Goal: Task Accomplishment & Management: Complete application form

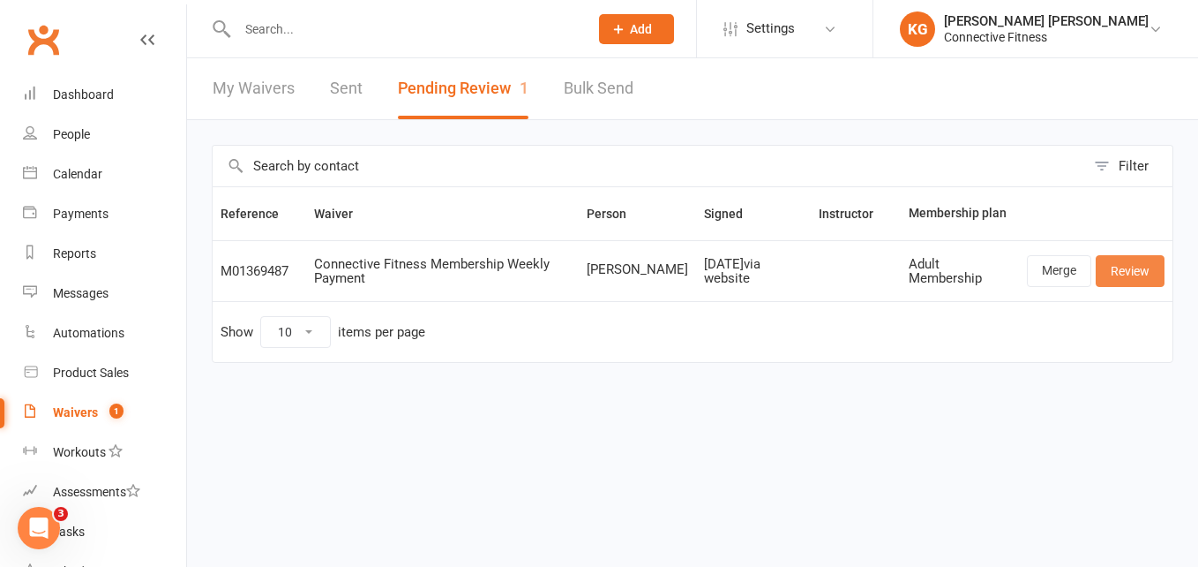
click at [1146, 263] on link "Review" at bounding box center [1130, 271] width 69 height 32
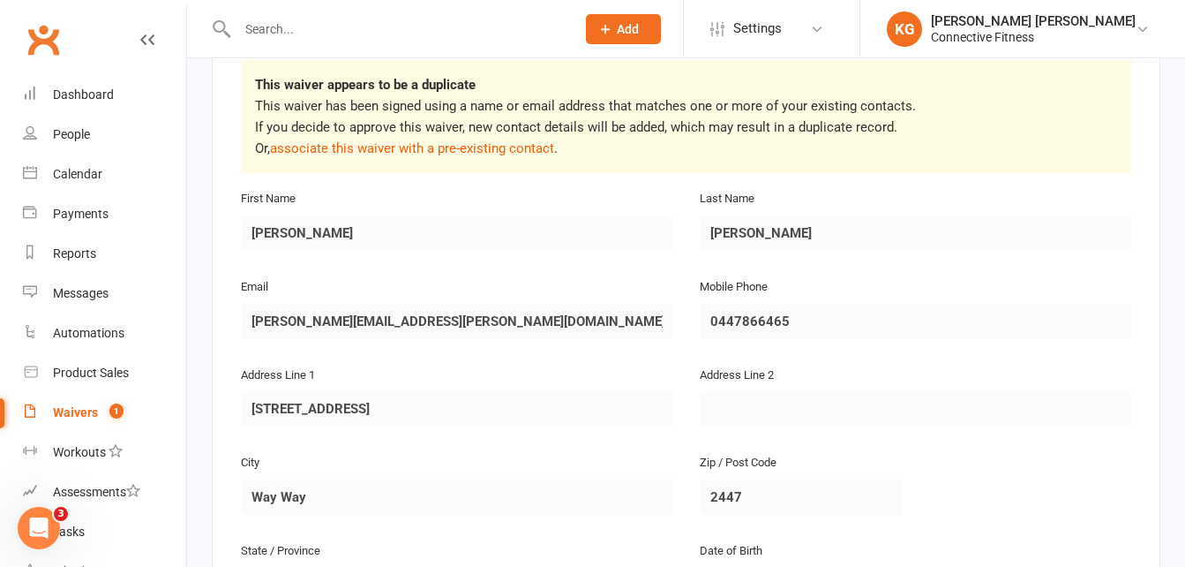
scroll to position [319, 0]
click at [424, 147] on link "associate this waiver with a pre-existing contact" at bounding box center [412, 147] width 284 height 16
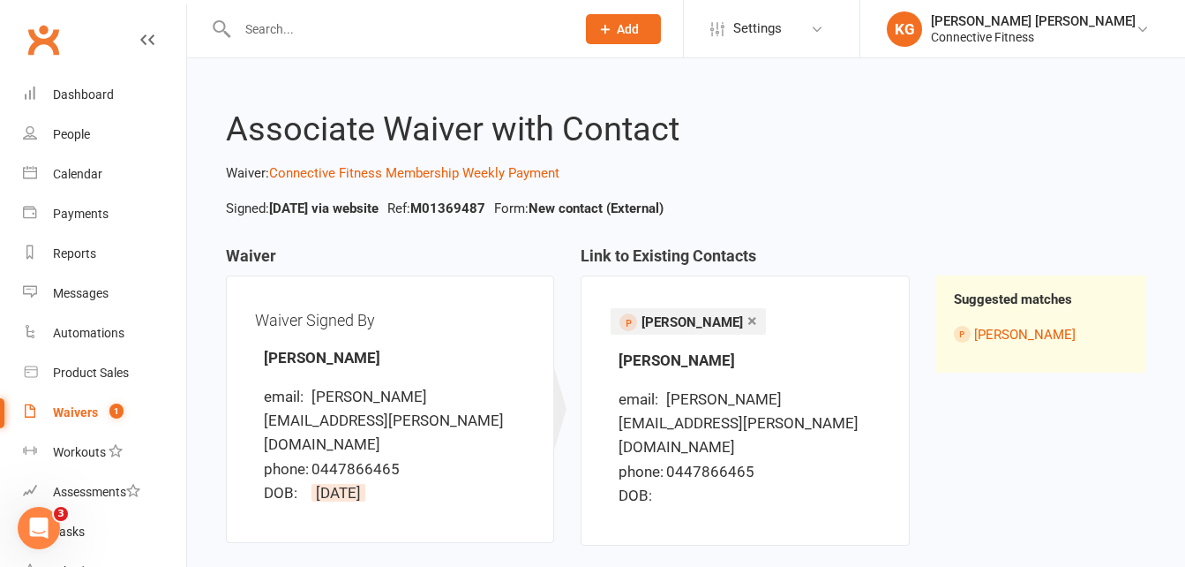
scroll to position [135, 0]
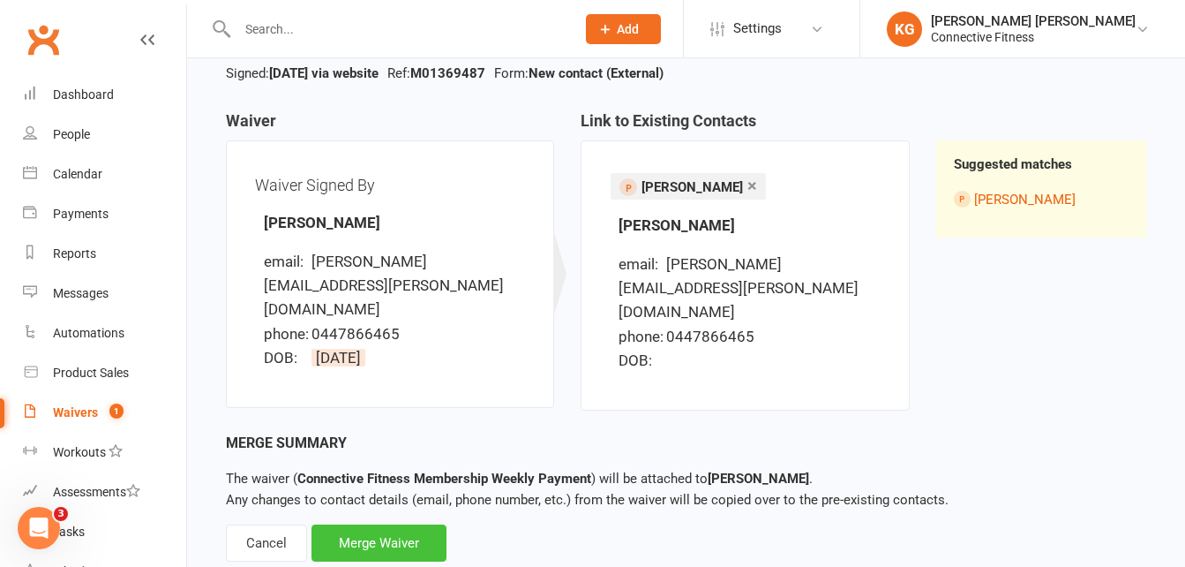
click at [382, 524] on div "Merge Waiver" at bounding box center [379, 542] width 135 height 37
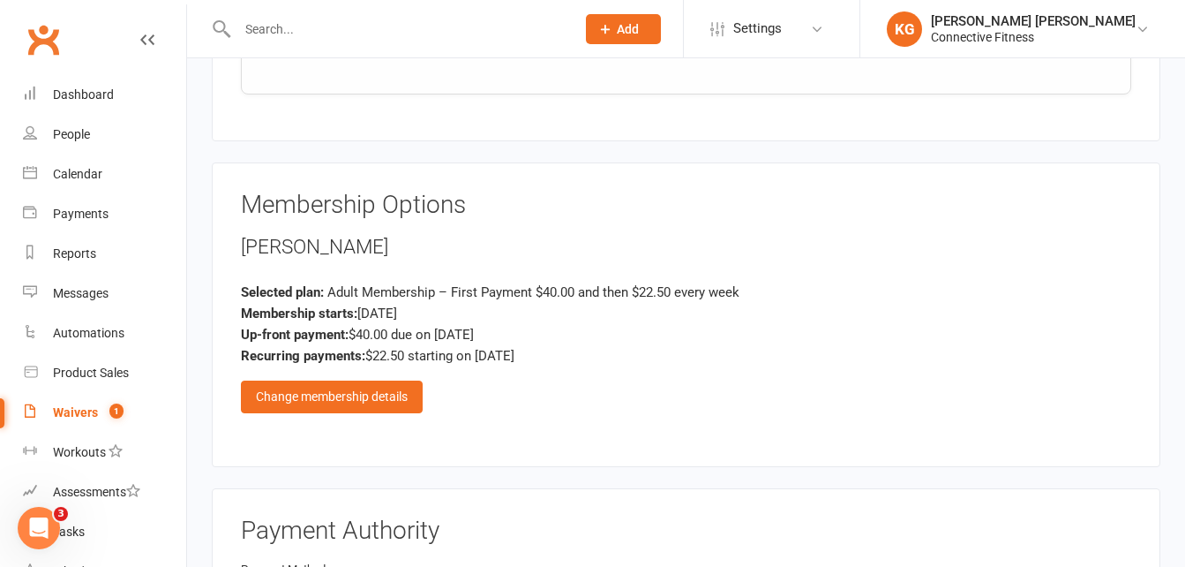
scroll to position [2066, 0]
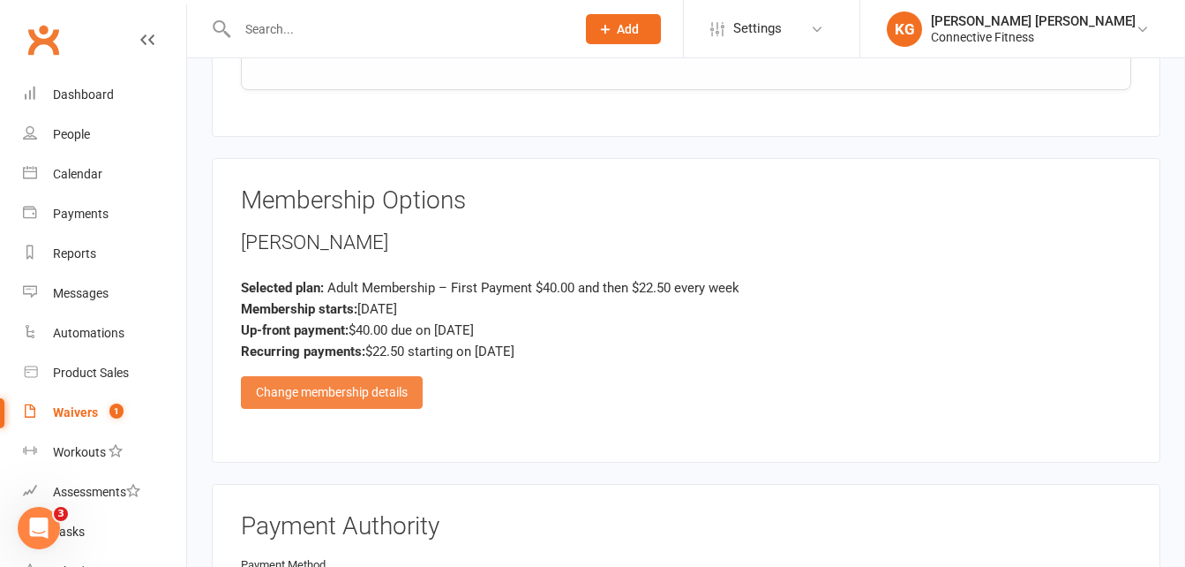
click at [368, 391] on div "Change membership details" at bounding box center [332, 392] width 182 height 32
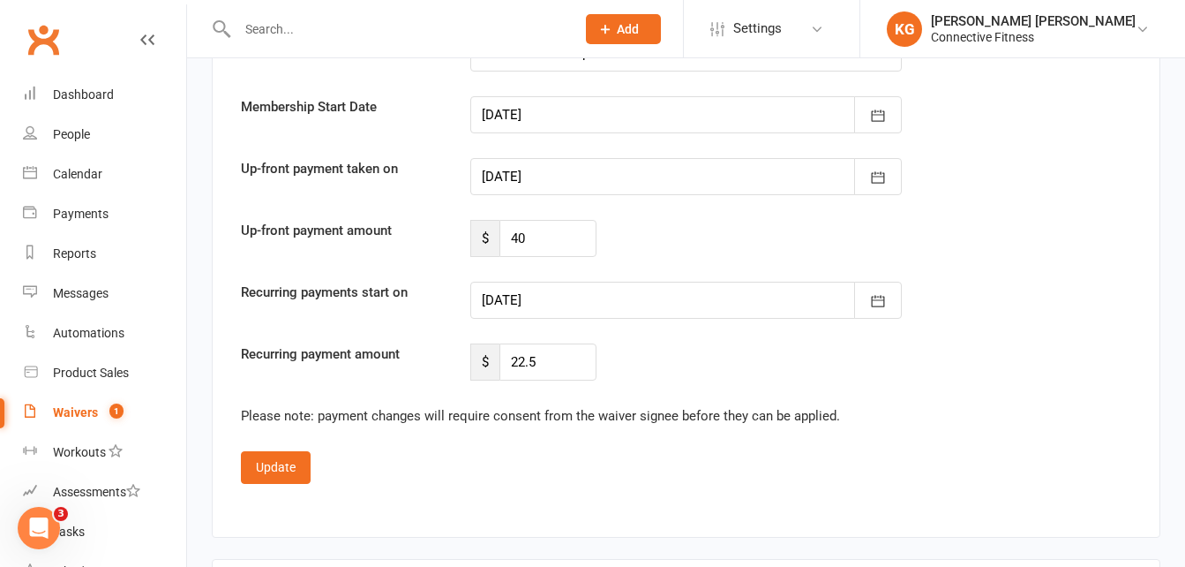
scroll to position [3181, 0]
click at [288, 463] on button "Update" at bounding box center [276, 466] width 70 height 32
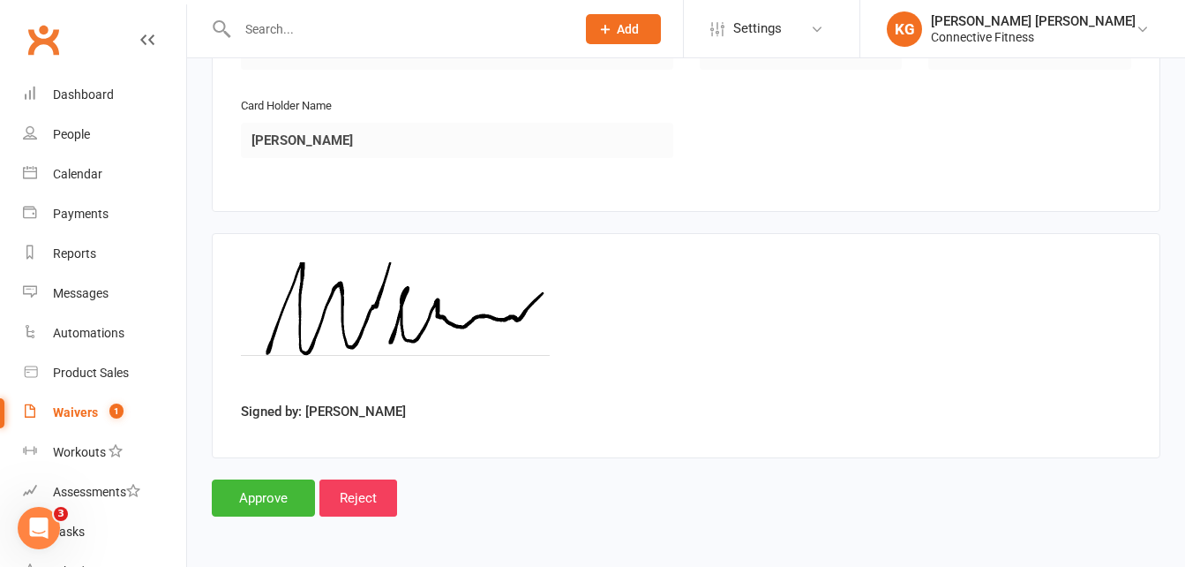
scroll to position [2700, 0]
click at [275, 496] on input "Approve" at bounding box center [263, 498] width 103 height 37
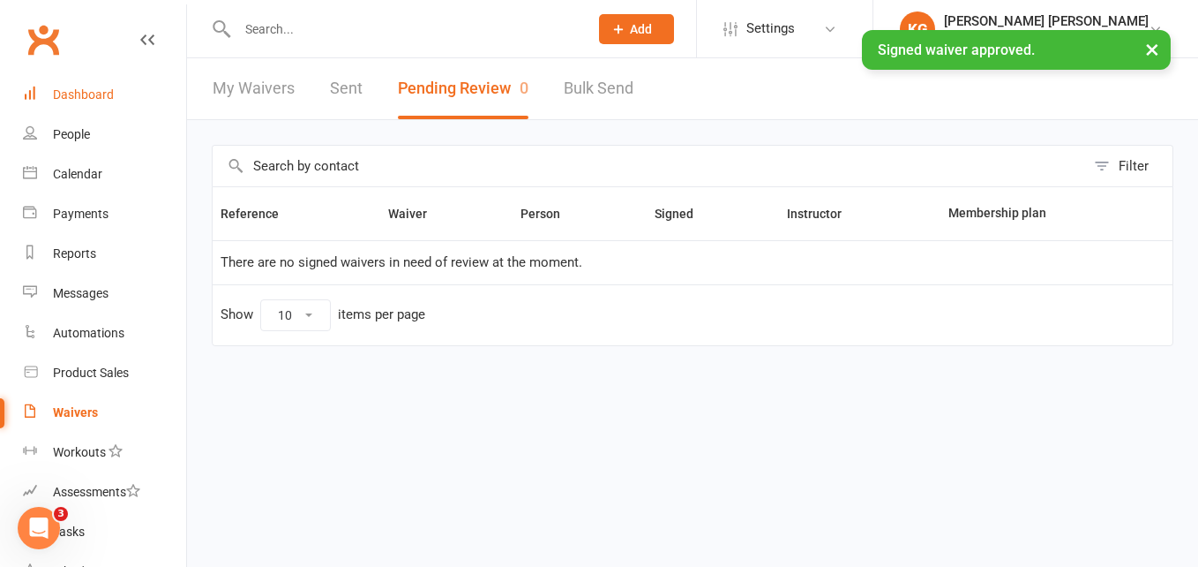
click at [79, 93] on div "Dashboard" at bounding box center [83, 94] width 61 height 14
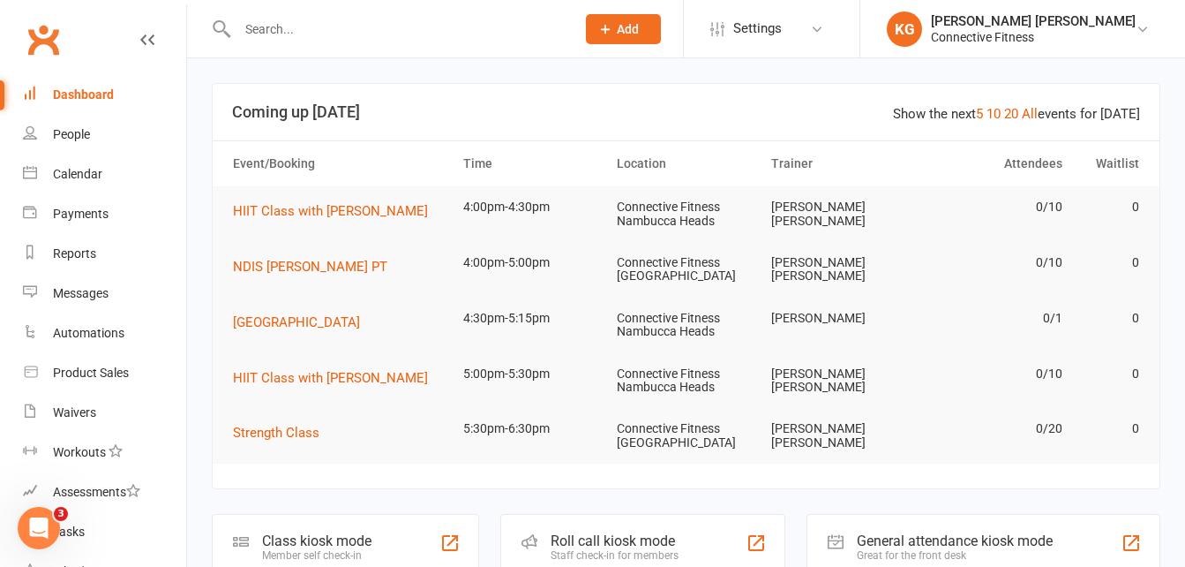
click at [582, 83] on section "Show the next 5 10 20 All events for [DATE] Coming up [DATE] Event/Booking Time…" at bounding box center [686, 286] width 949 height 406
click at [67, 417] on div "Waivers" at bounding box center [74, 412] width 43 height 14
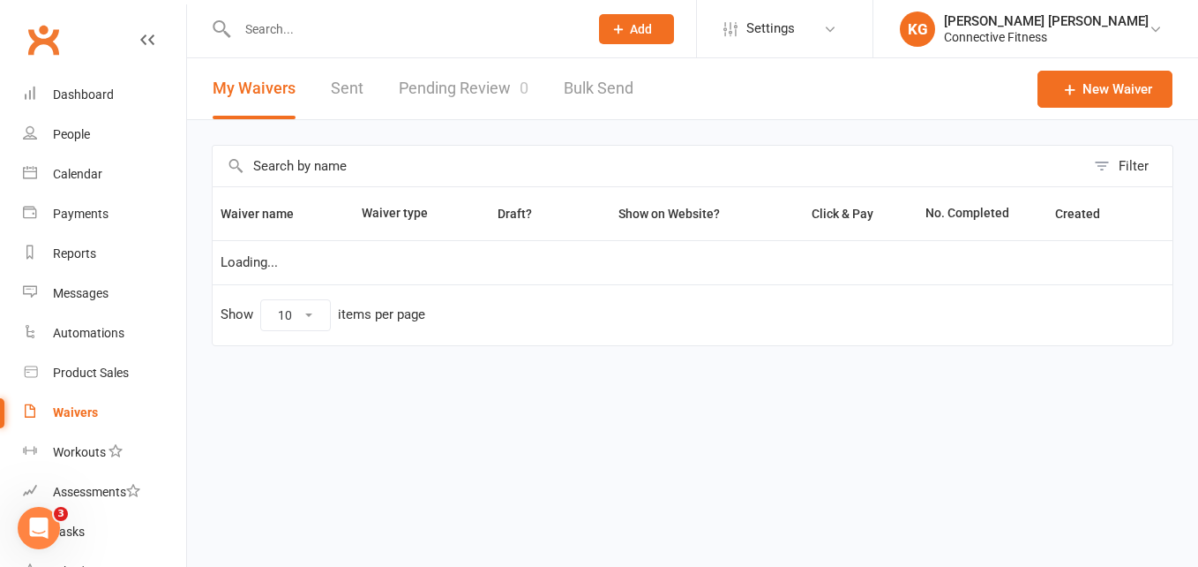
select select "100"
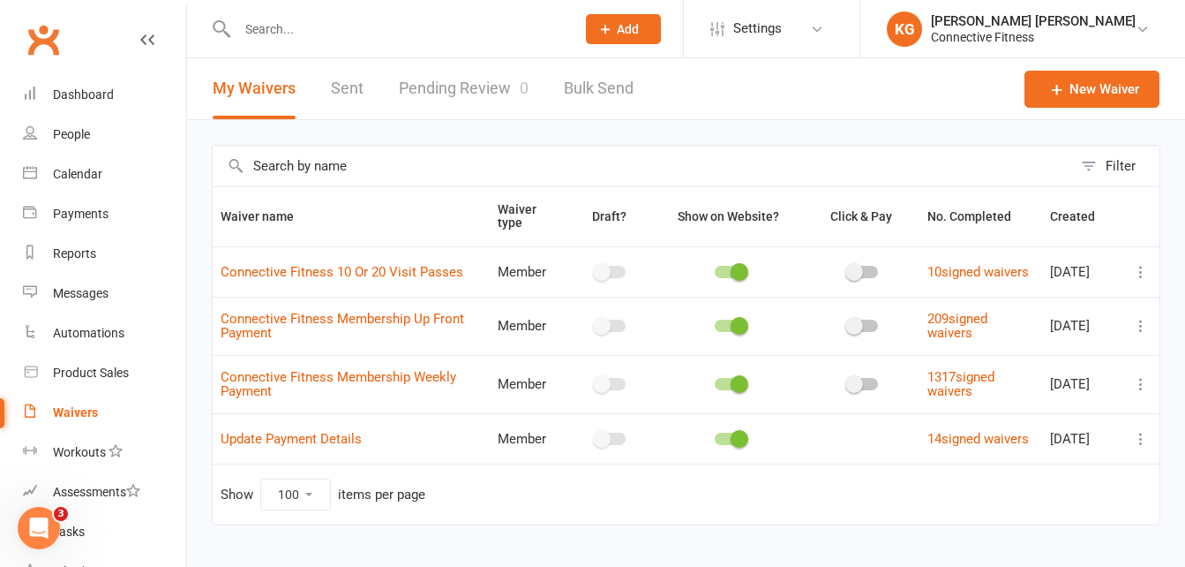
click at [469, 98] on link "Pending Review 0" at bounding box center [464, 88] width 130 height 61
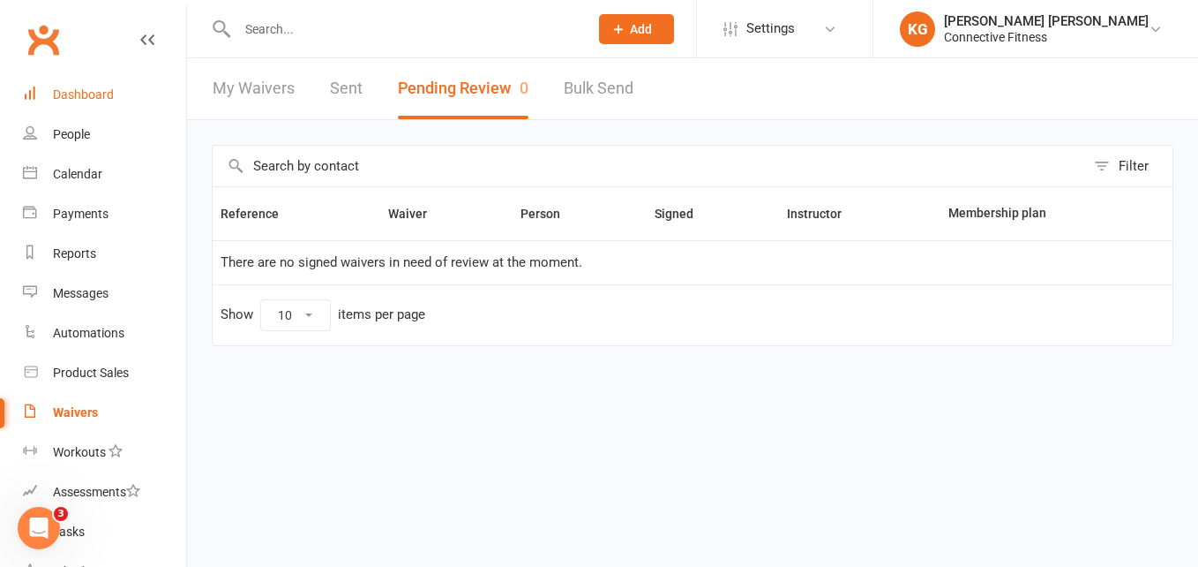
click at [103, 88] on div "Dashboard" at bounding box center [83, 94] width 61 height 14
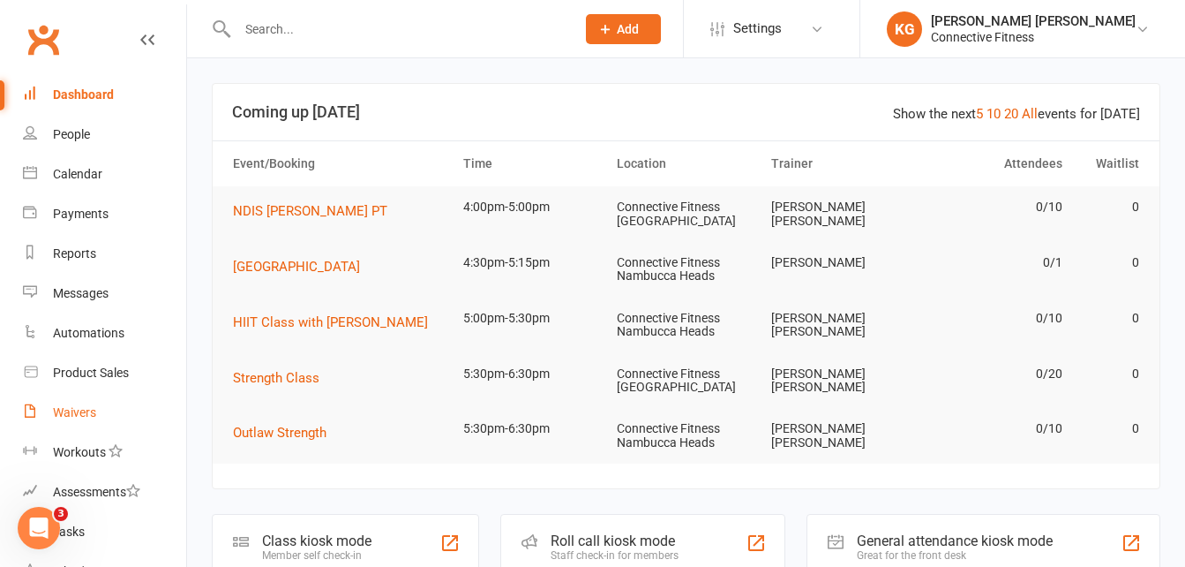
click at [70, 427] on link "Waivers" at bounding box center [104, 413] width 163 height 40
select select "100"
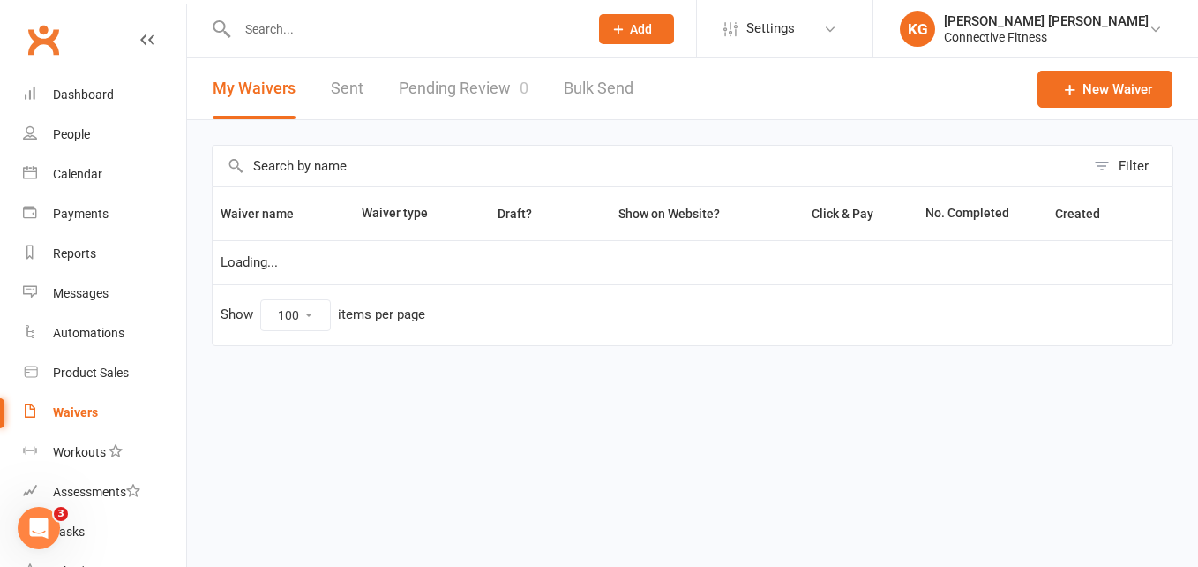
click at [456, 99] on link "Pending Review 0" at bounding box center [464, 88] width 130 height 61
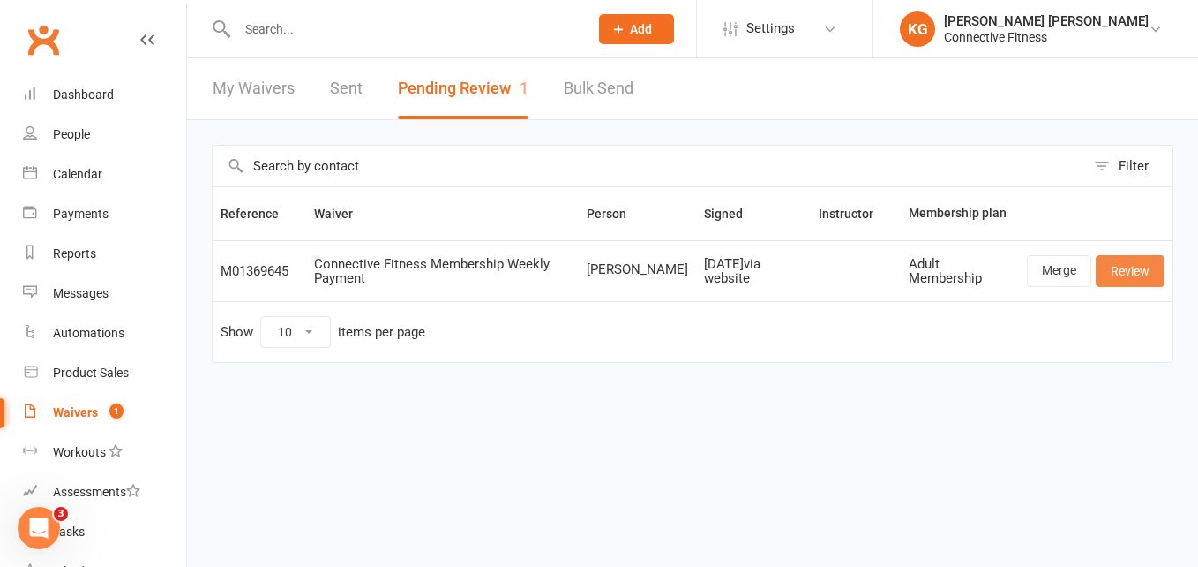
click at [1132, 271] on link "Review" at bounding box center [1130, 271] width 69 height 32
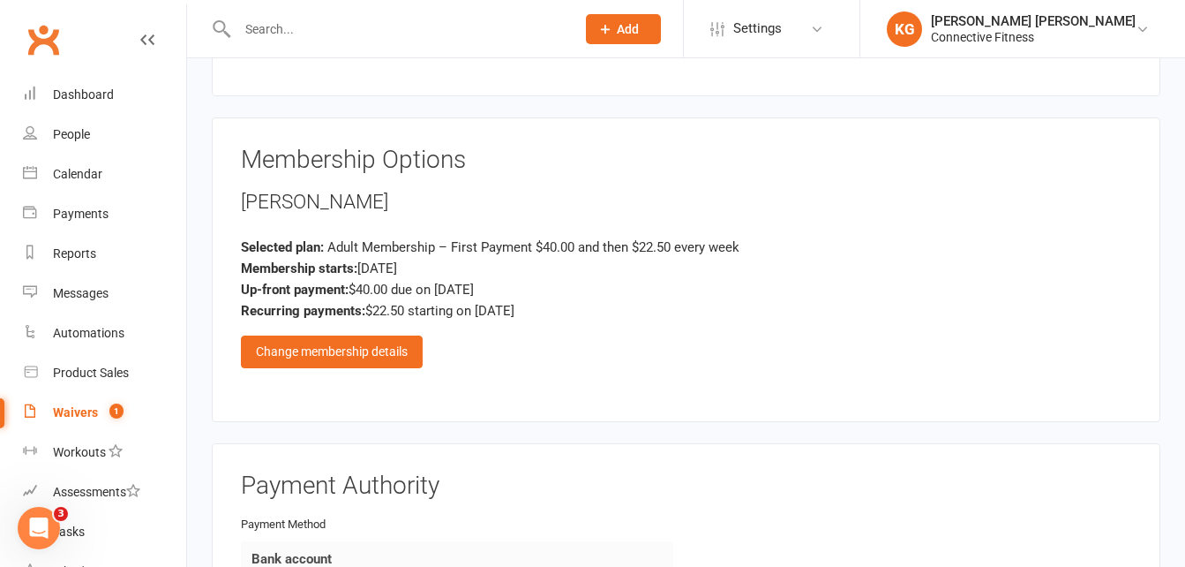
scroll to position [2166, 0]
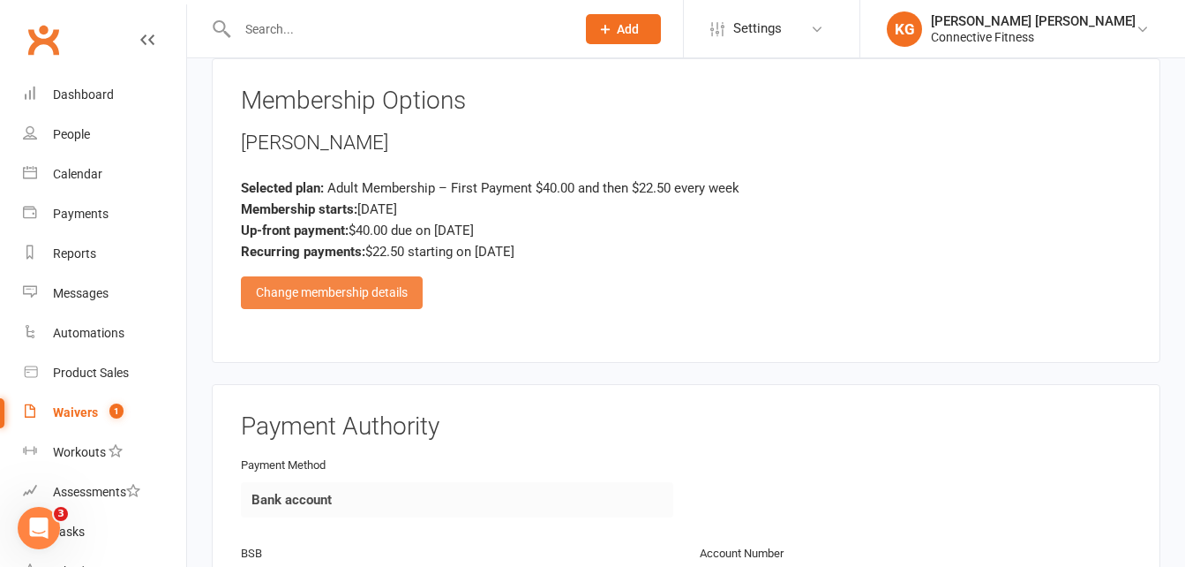
click at [331, 282] on div "Change membership details" at bounding box center [332, 292] width 182 height 32
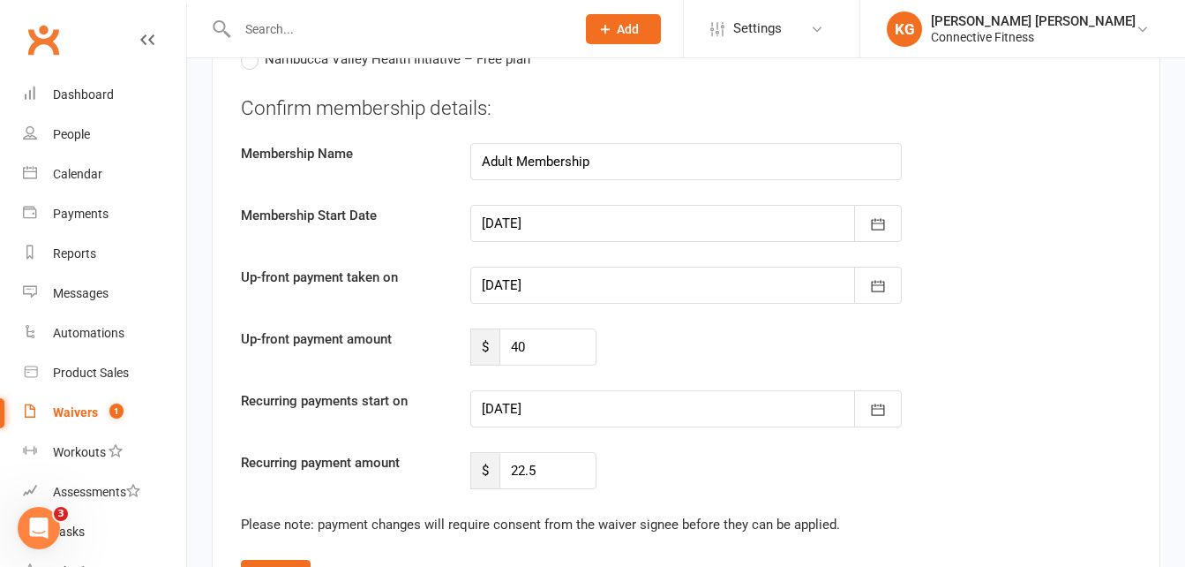
scroll to position [3129, 0]
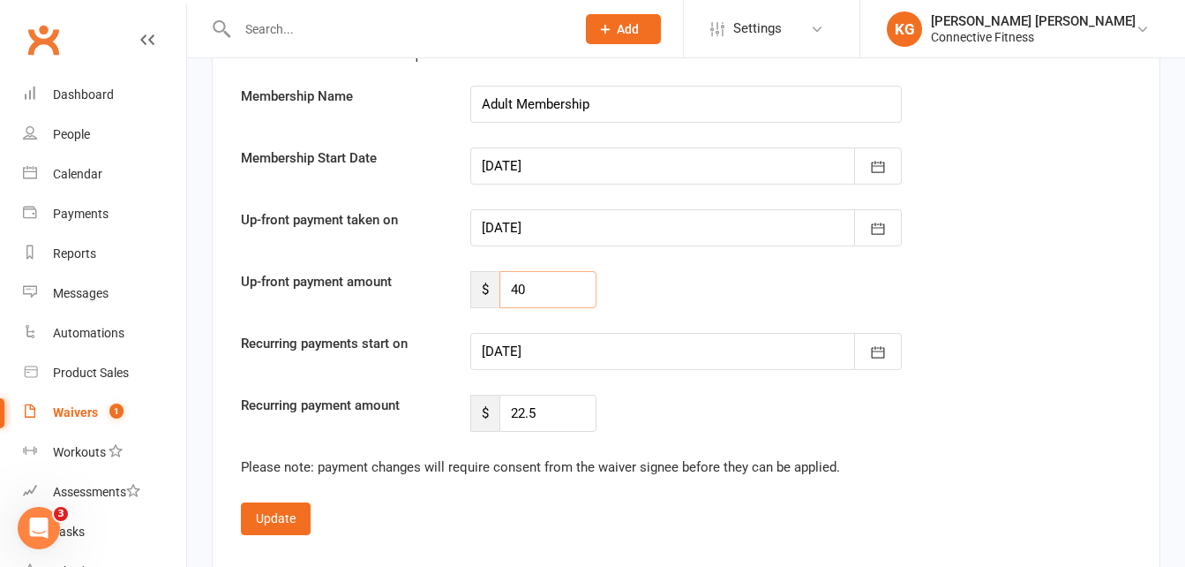
click at [552, 297] on input "40" at bounding box center [547, 289] width 97 height 37
type input "4"
type input "0"
click at [551, 357] on div at bounding box center [686, 351] width 432 height 37
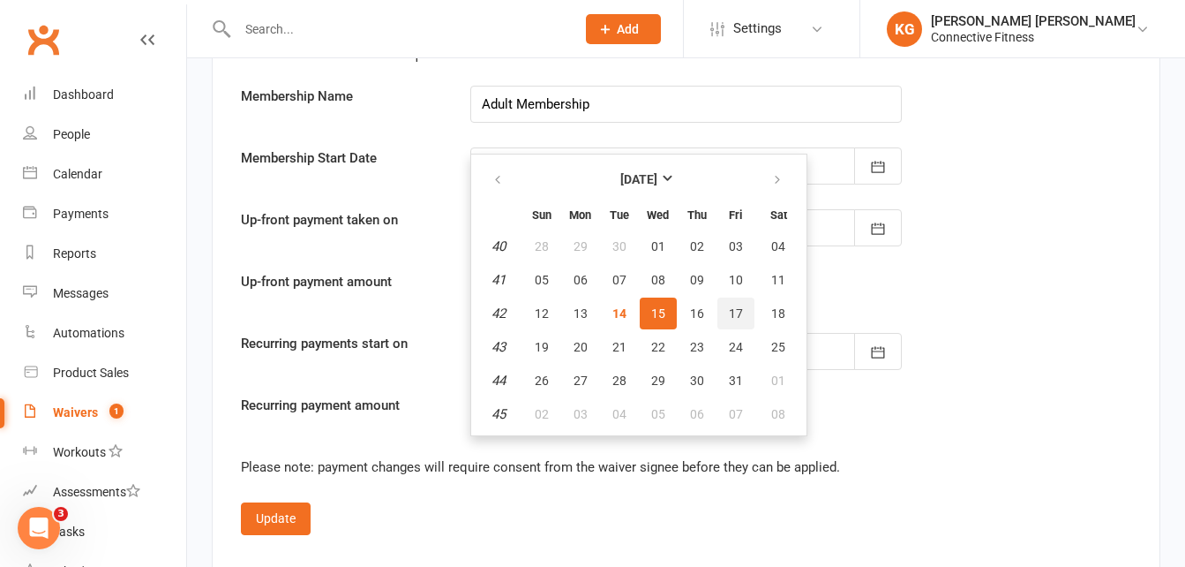
click at [732, 311] on span "17" at bounding box center [736, 313] width 14 height 14
type input "[DATE]"
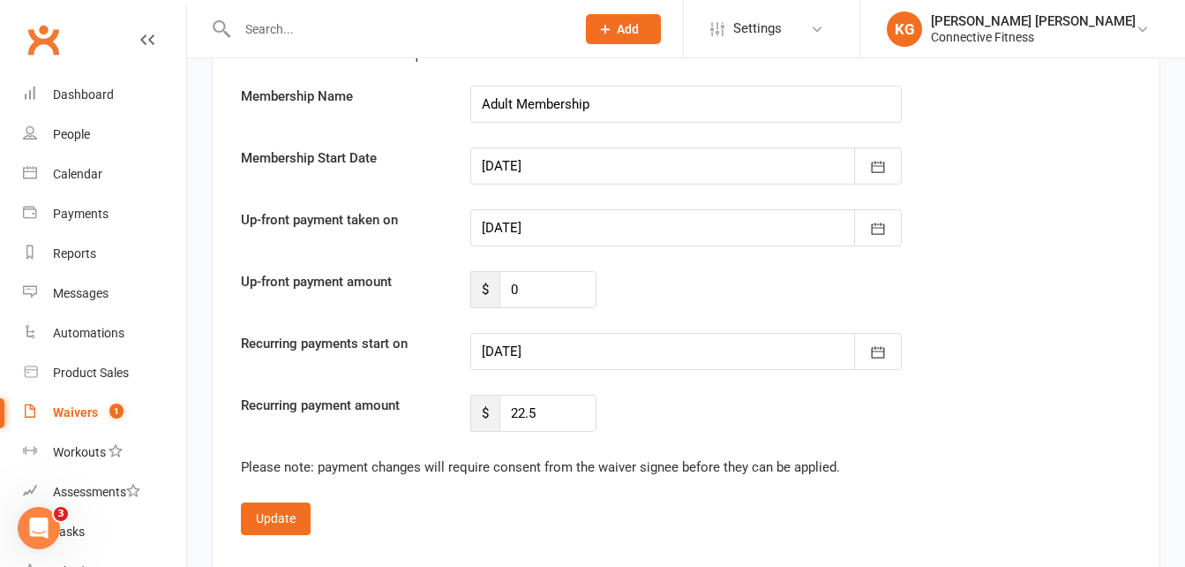
click at [578, 227] on div at bounding box center [686, 227] width 432 height 37
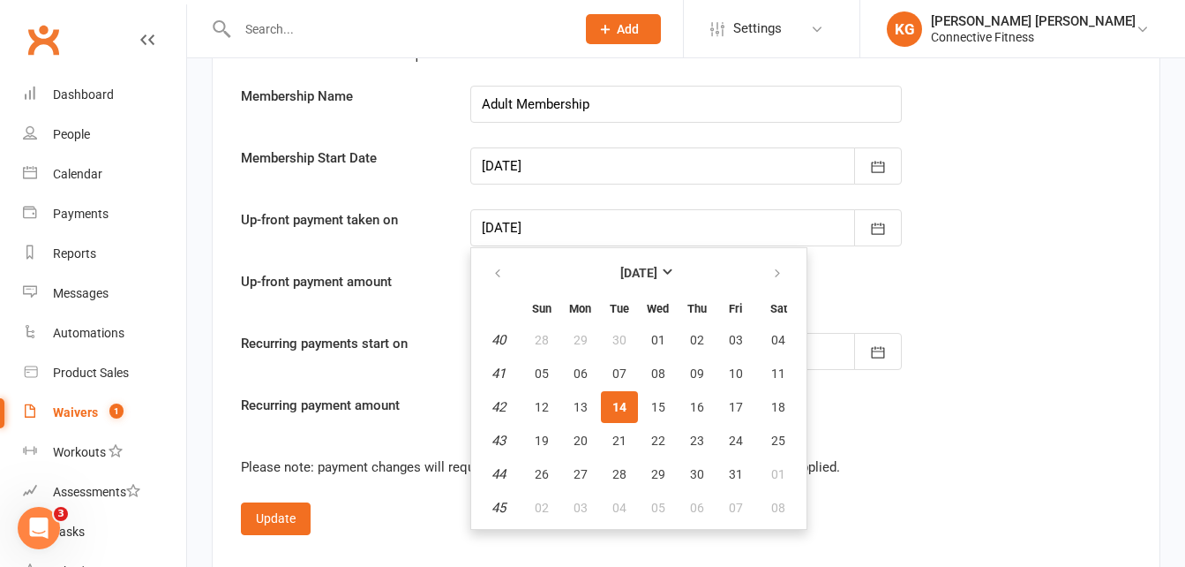
click at [895, 297] on div "Up-front payment amount $ 0" at bounding box center [686, 289] width 917 height 37
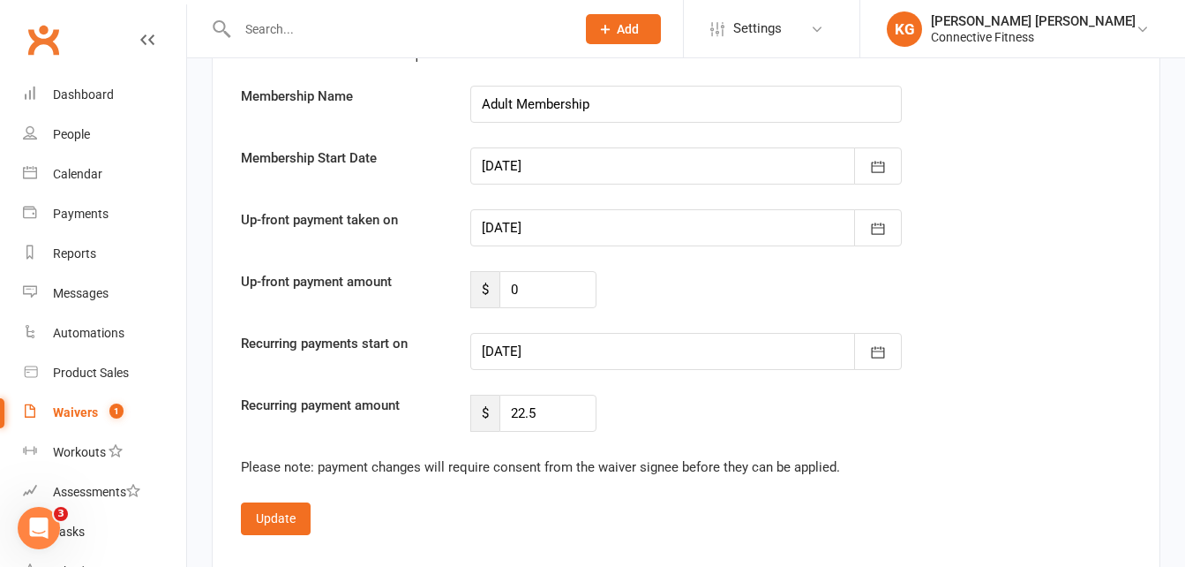
click at [263, 487] on fieldset "Confirm membership details: Membership Name Adult Membership Membership Start D…" at bounding box center [686, 286] width 890 height 498
click at [263, 507] on button "Update" at bounding box center [276, 518] width 70 height 32
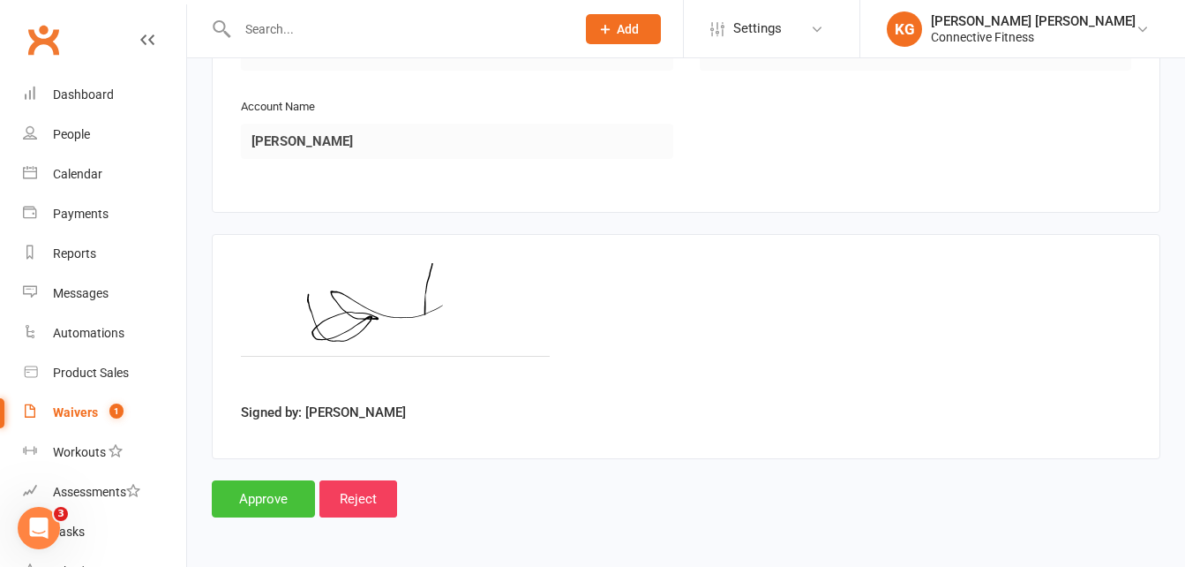
click at [267, 504] on input "Approve" at bounding box center [263, 498] width 103 height 37
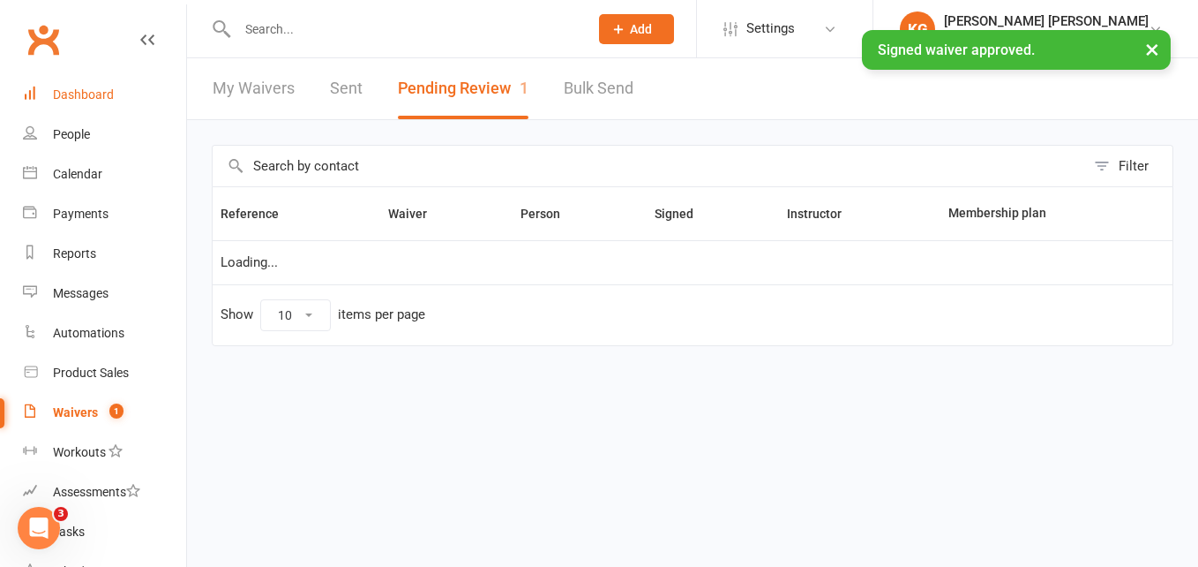
click at [90, 101] on div "Dashboard" at bounding box center [83, 94] width 61 height 14
